Goal: Task Accomplishment & Management: Use online tool/utility

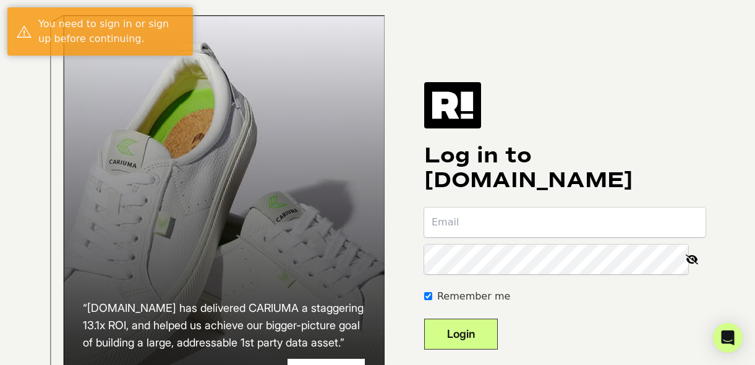
click at [501, 237] on input "email" at bounding box center [564, 223] width 281 height 30
type input "[PERSON_NAME][EMAIL_ADDRESS][DOMAIN_NAME]"
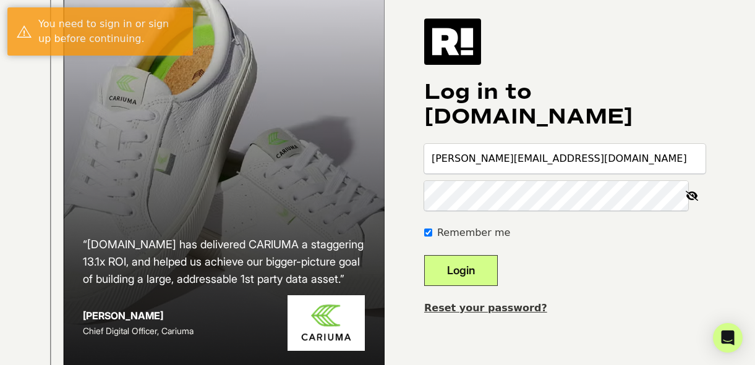
scroll to position [118, 0]
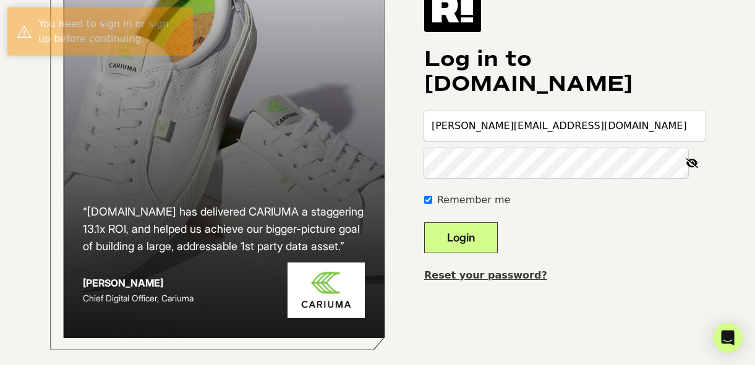
click at [503, 270] on link "Reset your password?" at bounding box center [485, 276] width 123 height 12
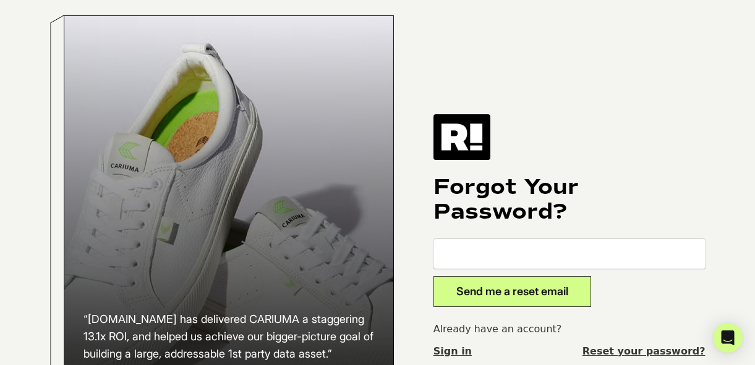
click at [501, 266] on input "email" at bounding box center [570, 254] width 272 height 30
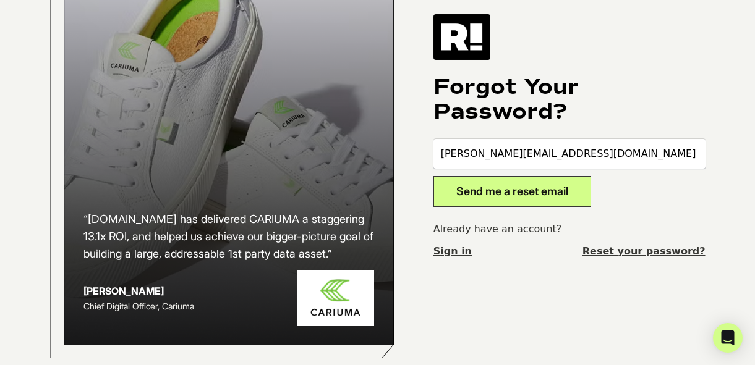
scroll to position [118, 0]
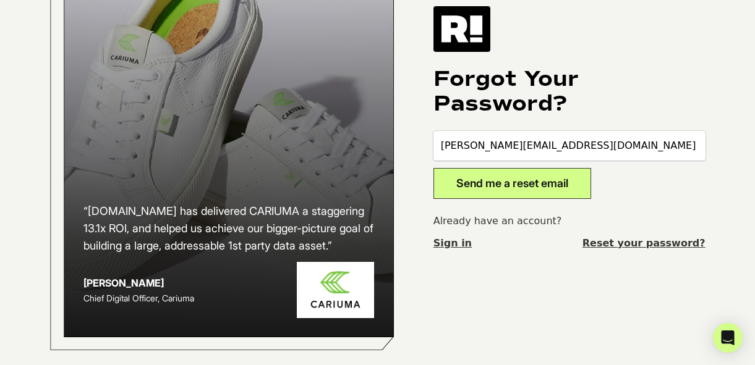
type input "[PERSON_NAME][EMAIL_ADDRESS][DOMAIN_NAME]"
click at [517, 173] on button "Send me a reset email" at bounding box center [513, 183] width 158 height 31
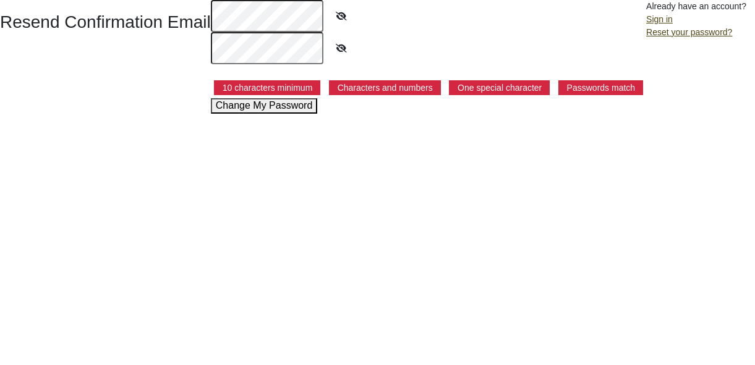
click at [339, 21] on icon at bounding box center [341, 16] width 31 height 28
click at [256, 111] on button "Change My Password" at bounding box center [264, 105] width 107 height 15
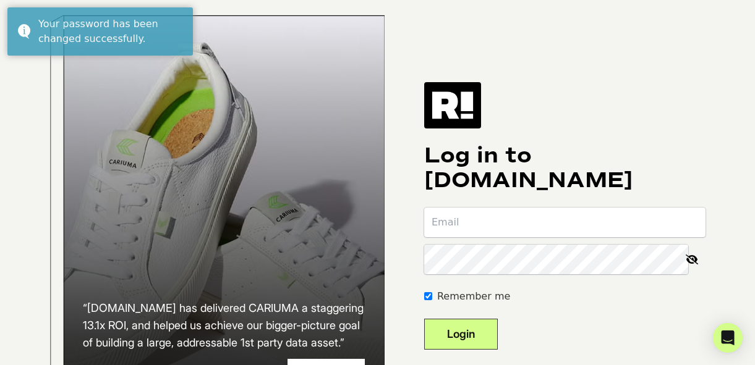
type input "sarahf@calendars.com"
click at [467, 349] on button "Login" at bounding box center [461, 334] width 74 height 31
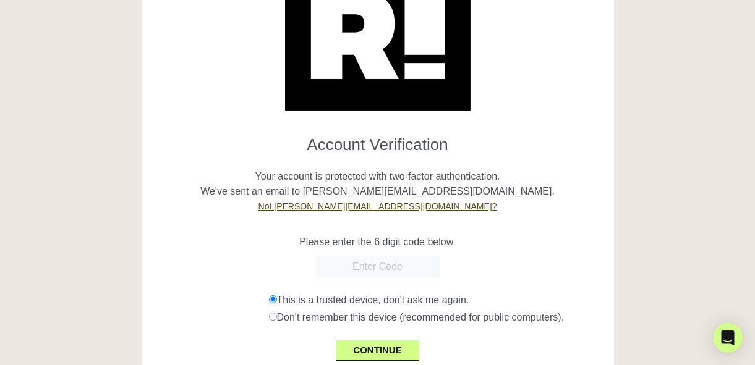
scroll to position [85, 0]
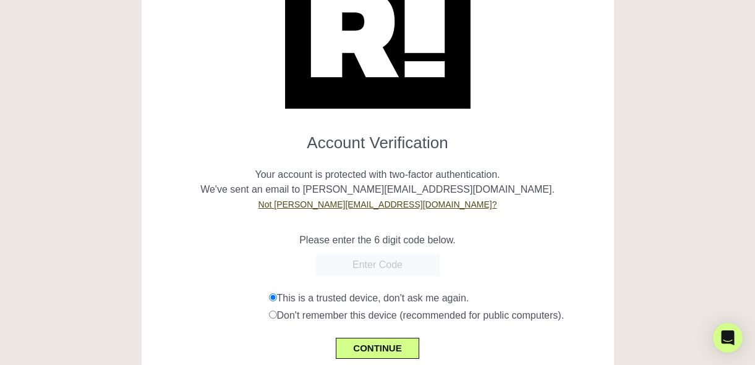
paste input "585679"
type input "585679"
click at [378, 344] on button "CONTINUE" at bounding box center [377, 348] width 83 height 21
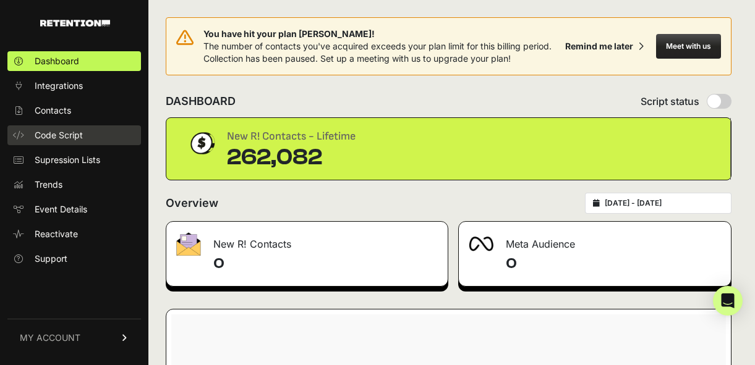
click at [50, 135] on span "Code Script" at bounding box center [59, 135] width 48 height 12
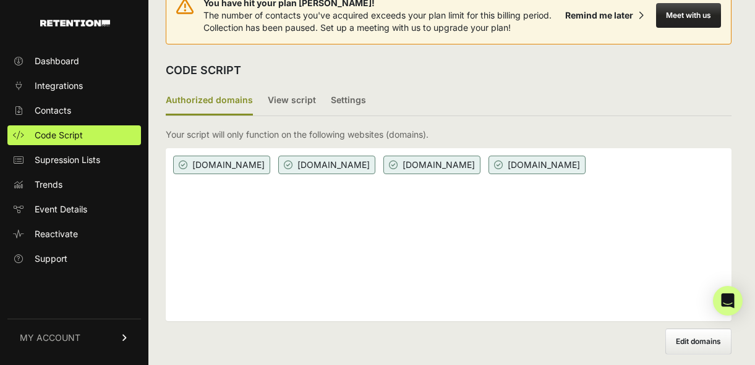
scroll to position [38, 0]
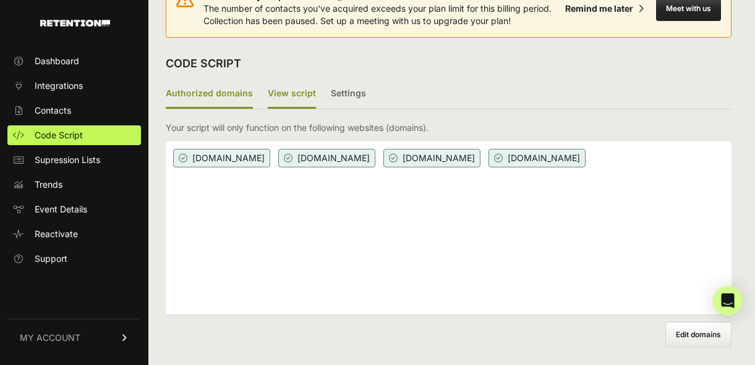
click at [270, 99] on label "View script" at bounding box center [292, 94] width 48 height 29
click at [0, 0] on input "View script" at bounding box center [0, 0] width 0 height 0
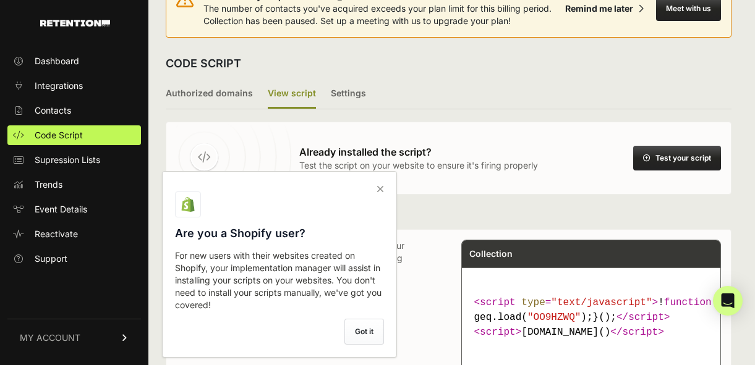
click at [371, 330] on label "Got it" at bounding box center [364, 332] width 40 height 26
click at [0, 0] on input "checkbox" at bounding box center [0, 0] width 0 height 0
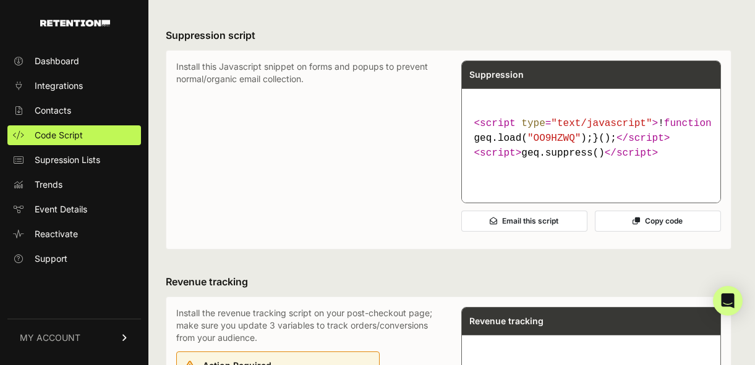
scroll to position [476, 0]
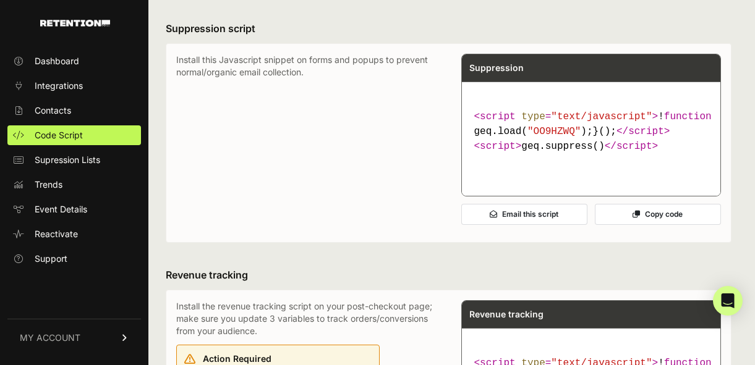
click at [651, 225] on button "Copy code" at bounding box center [658, 214] width 126 height 21
